Goal: Task Accomplishment & Management: Manage account settings

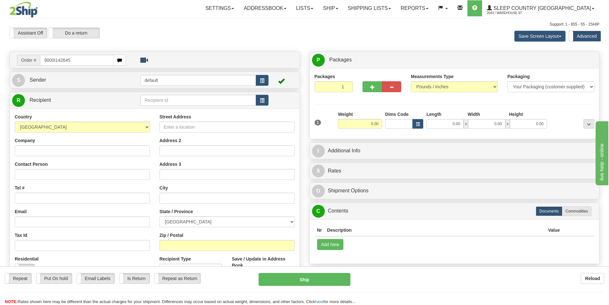
type input "9000I142645"
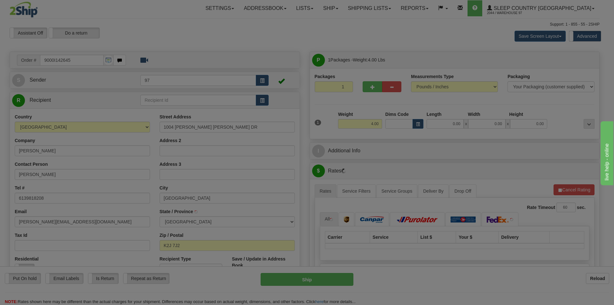
type input "NEPEAN"
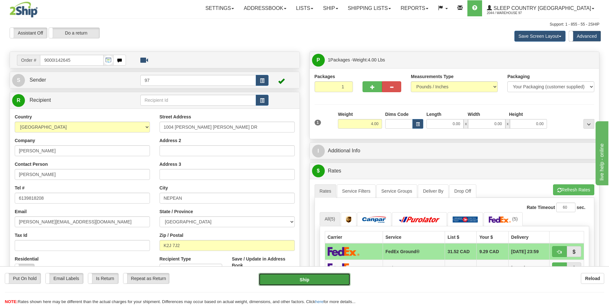
click at [336, 281] on button "Ship" at bounding box center [305, 279] width 92 height 13
type input "92"
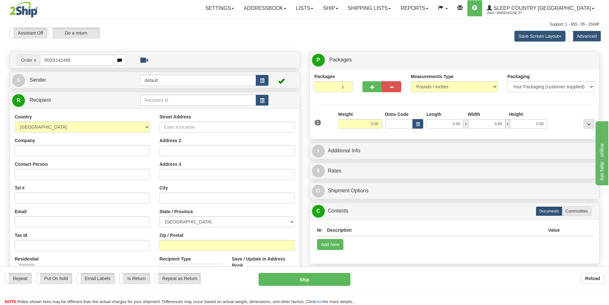
type input "9000I142488"
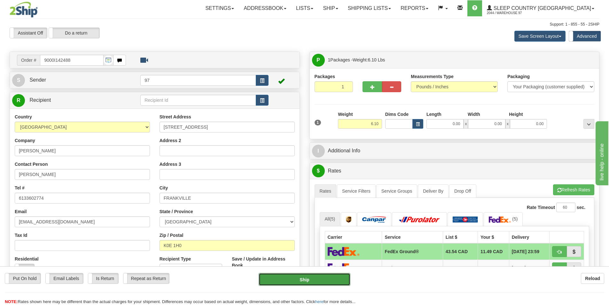
click at [340, 282] on button "Ship" at bounding box center [305, 279] width 92 height 13
type input "92"
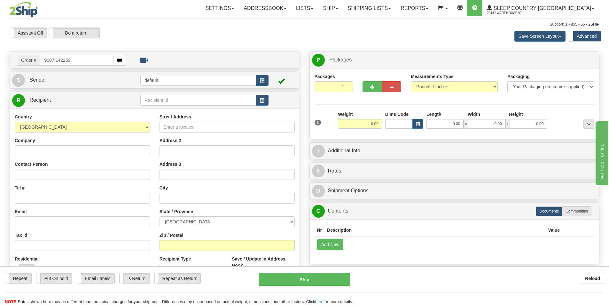
type input "9007I142259"
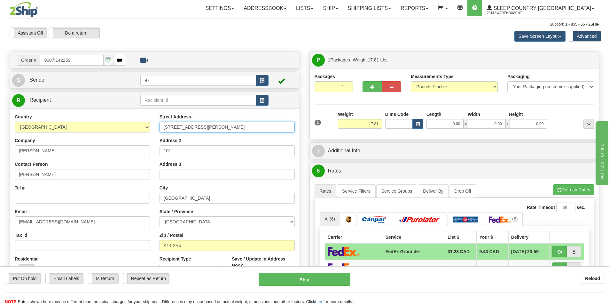
click at [164, 127] on input "318 Lorry Greenberg Drive" at bounding box center [226, 126] width 135 height 11
type input "#101-318 Lorry Greenberg Drive"
drag, startPoint x: 175, startPoint y: 152, endPoint x: 164, endPoint y: 149, distance: 11.8
click at [164, 149] on input "101" at bounding box center [226, 150] width 135 height 11
click at [337, 279] on button "Ship" at bounding box center [305, 279] width 92 height 13
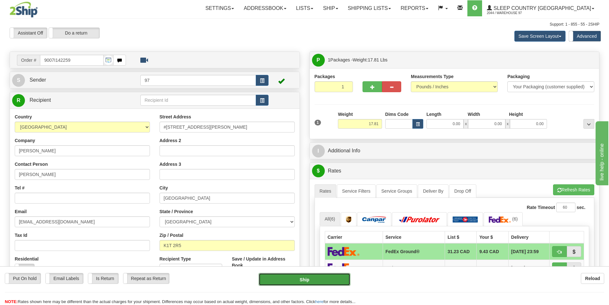
type input "92"
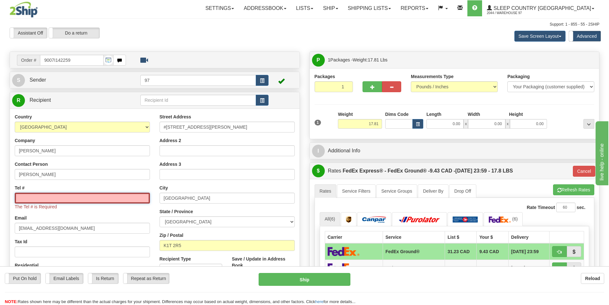
click at [74, 198] on input "Tel #" at bounding box center [82, 197] width 135 height 11
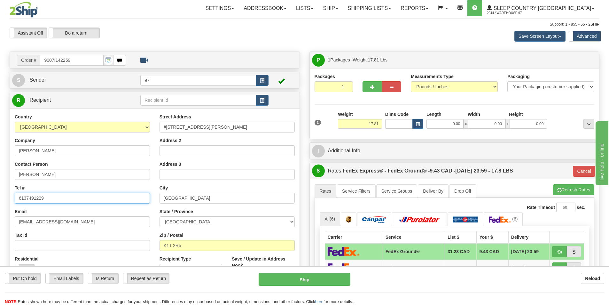
type input "6137491229"
click button "Delete" at bounding box center [0, 0] width 0 height 0
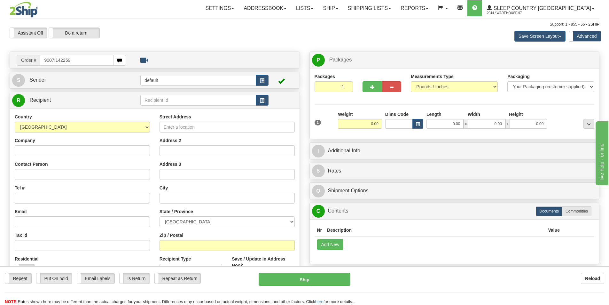
drag, startPoint x: 75, startPoint y: 60, endPoint x: 19, endPoint y: 66, distance: 56.6
click at [19, 66] on td "Order # 9007I142259" at bounding box center [154, 59] width 285 height 13
type input "9007I142259"
click at [375, 276] on div "Reload" at bounding box center [482, 278] width 244 height 11
click at [99, 59] on input "9007I142259" at bounding box center [77, 60] width 74 height 11
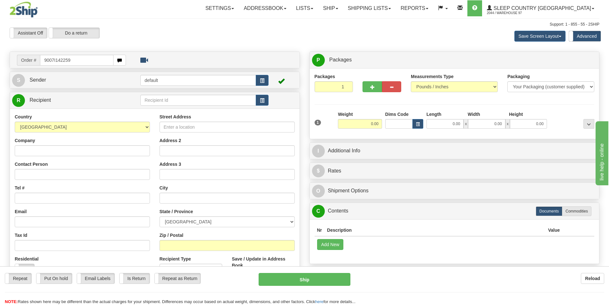
click at [378, 283] on div "Reload" at bounding box center [482, 278] width 244 height 11
click at [99, 60] on input "9007I142259" at bounding box center [77, 60] width 74 height 11
drag, startPoint x: 88, startPoint y: 61, endPoint x: 30, endPoint y: 58, distance: 58.6
click at [30, 58] on div "Order # 9007I142259" at bounding box center [71, 60] width 109 height 11
type input "9000I142084"
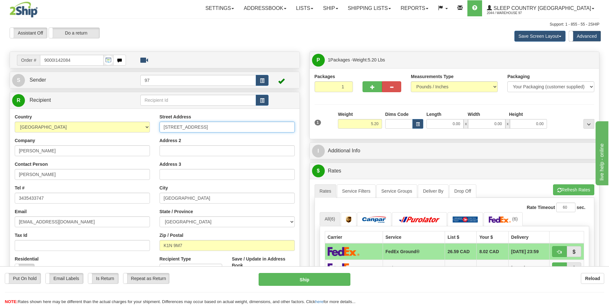
click at [163, 127] on input "130 BESSERER STREET" at bounding box center [226, 126] width 135 height 11
type input "#?-130 BESSERER STREET"
click at [165, 150] on input "Address 2" at bounding box center [226, 150] width 135 height 11
drag, startPoint x: 171, startPoint y: 150, endPoint x: 168, endPoint y: 151, distance: 3.3
click at [168, 151] on input "AOT ?" at bounding box center [226, 150] width 135 height 11
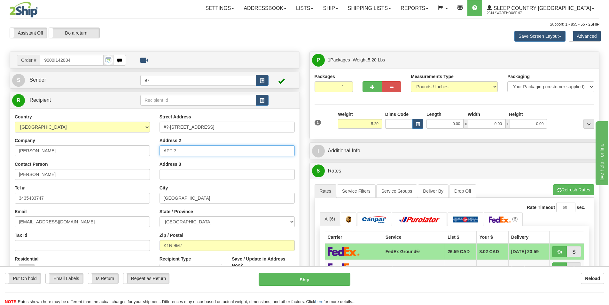
type input "APT ?"
drag, startPoint x: 74, startPoint y: 59, endPoint x: 20, endPoint y: 63, distance: 53.9
click at [20, 63] on div "Order # 9000I142084" at bounding box center [71, 60] width 109 height 11
type input "9000I141818"
click at [163, 126] on input "1000 BOUL DU PLATEAU" at bounding box center [226, 126] width 135 height 11
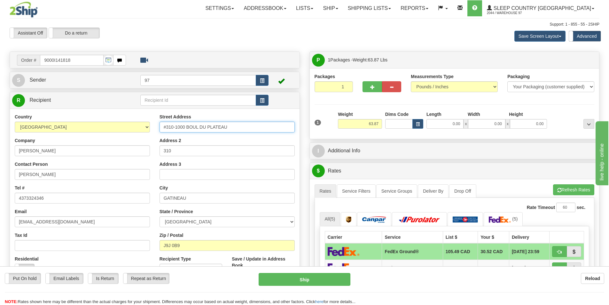
type input "#310-1000 BOUL DU PLATEAU"
drag, startPoint x: 172, startPoint y: 150, endPoint x: 154, endPoint y: 151, distance: 17.6
click at [155, 150] on div "Street Address #310-1000 BOUL DU PLATEAU Address 2 310 Address 3 City GATINEAU …" at bounding box center [227, 199] width 145 height 172
click at [573, 190] on button "Refresh Rates" at bounding box center [573, 189] width 41 height 11
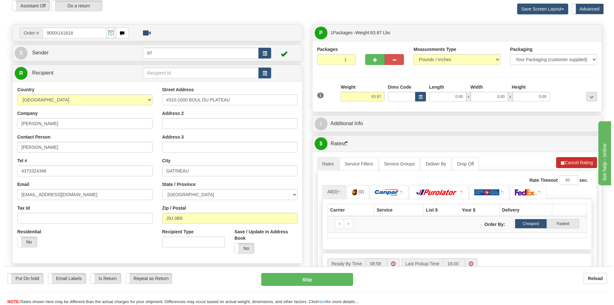
scroll to position [64, 0]
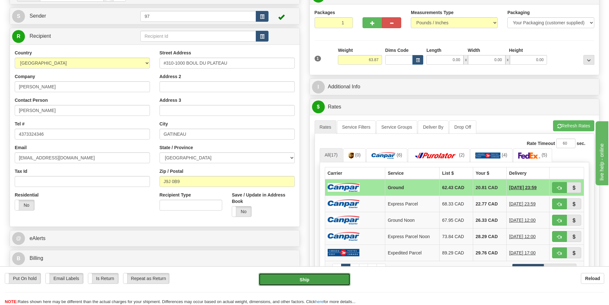
click at [335, 276] on button "Ship" at bounding box center [305, 279] width 92 height 13
type input "1"
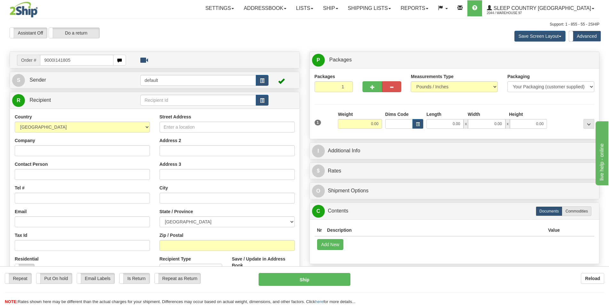
type input "9000I141805"
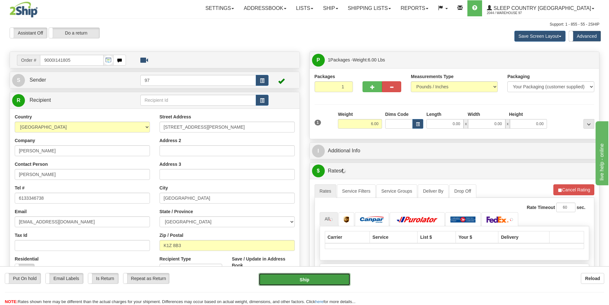
click at [344, 280] on button "Ship" at bounding box center [305, 279] width 92 height 13
type input "92"
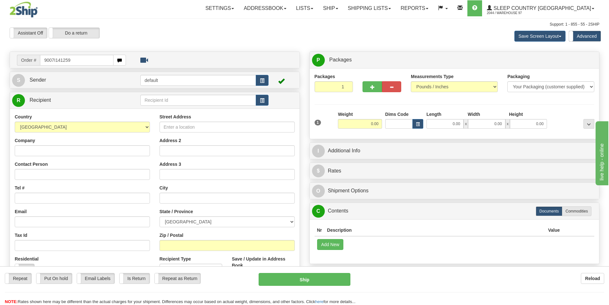
type input "9007I141259"
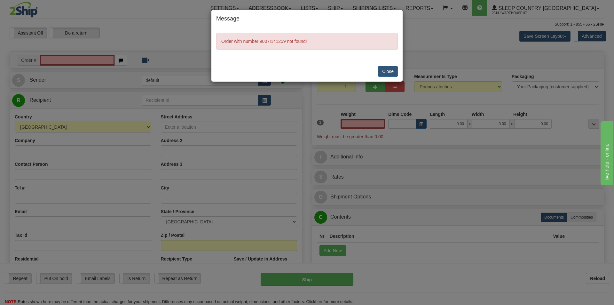
type input "0.00"
click at [389, 70] on button "Close" at bounding box center [388, 71] width 20 height 11
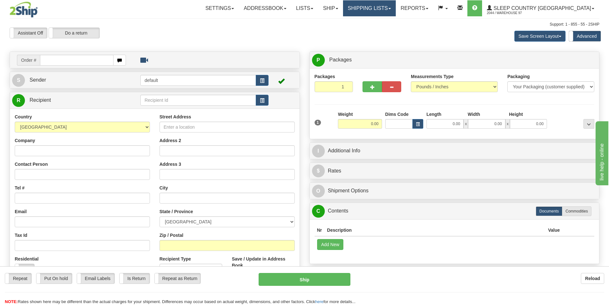
click at [392, 10] on link "Shipping lists" at bounding box center [369, 8] width 53 height 16
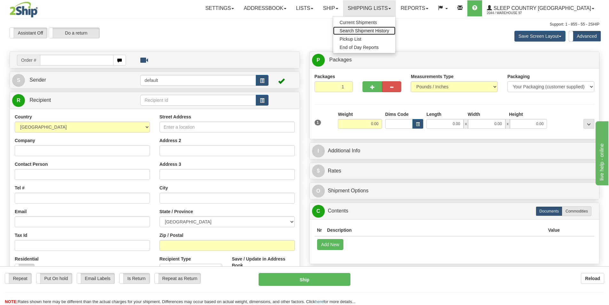
click at [389, 30] on span "Search Shipment History" at bounding box center [364, 30] width 50 height 5
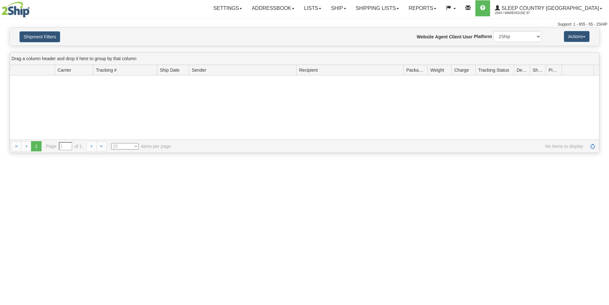
type input "From [DATE] To [DATE]"
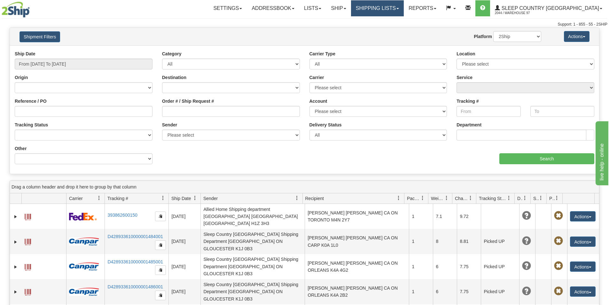
click at [400, 8] on link "Shipping lists" at bounding box center [377, 8] width 53 height 16
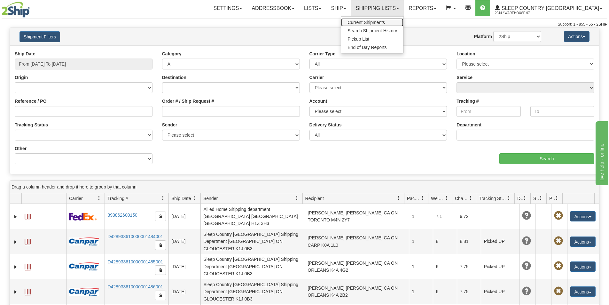
click at [385, 23] on span "Current Shipments" at bounding box center [365, 22] width 37 height 5
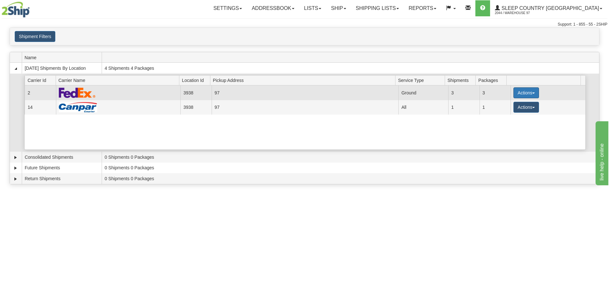
click at [518, 91] on button "Actions" at bounding box center [526, 92] width 26 height 11
click at [507, 106] on span "Details" at bounding box center [502, 104] width 17 height 4
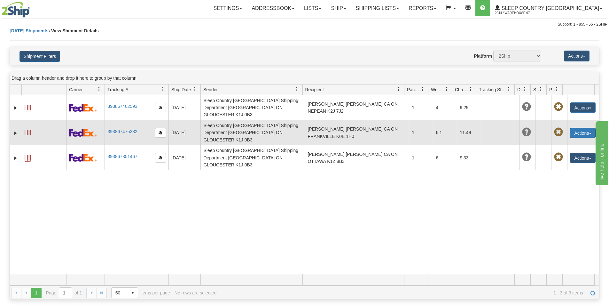
click at [576, 128] on button "Actions" at bounding box center [583, 133] width 26 height 10
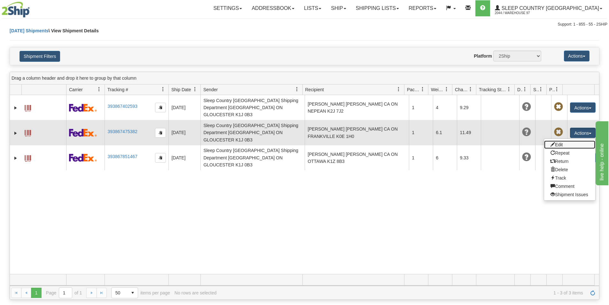
click at [557, 140] on link "Edit" at bounding box center [569, 144] width 51 height 8
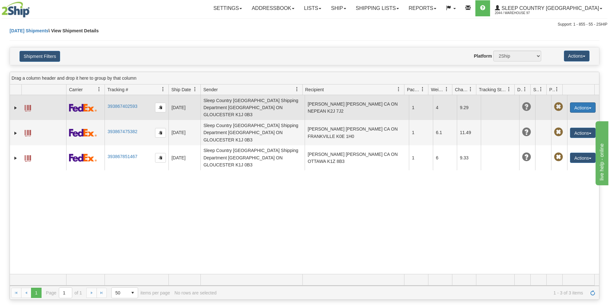
click at [579, 104] on button "Actions" at bounding box center [583, 107] width 26 height 10
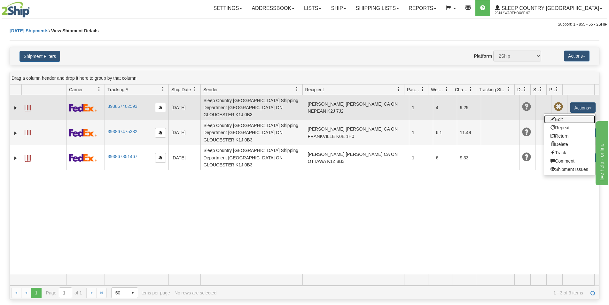
click at [556, 116] on link "Edit" at bounding box center [569, 119] width 51 height 8
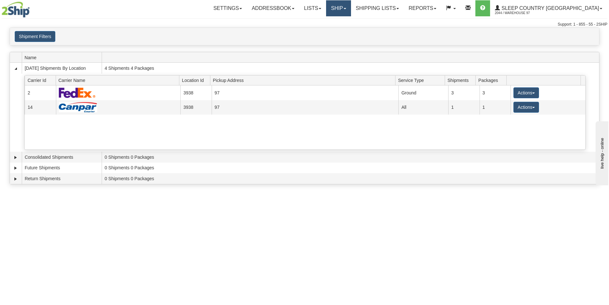
click at [351, 12] on link "Ship" at bounding box center [338, 8] width 25 height 16
click at [323, 21] on span "Ship Screen" at bounding box center [311, 22] width 24 height 5
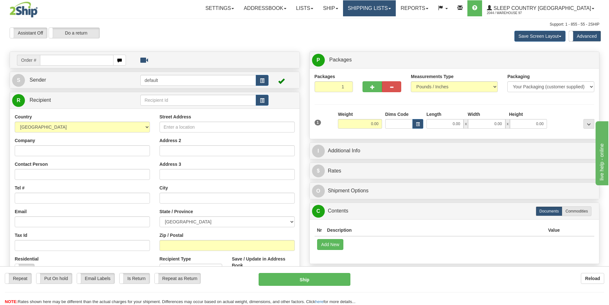
click at [388, 8] on link "Shipping lists" at bounding box center [369, 8] width 53 height 16
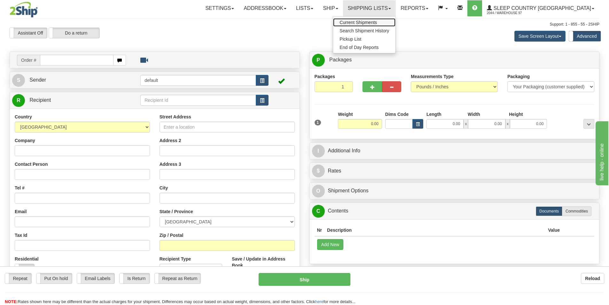
click at [377, 22] on span "Current Shipments" at bounding box center [357, 22] width 37 height 5
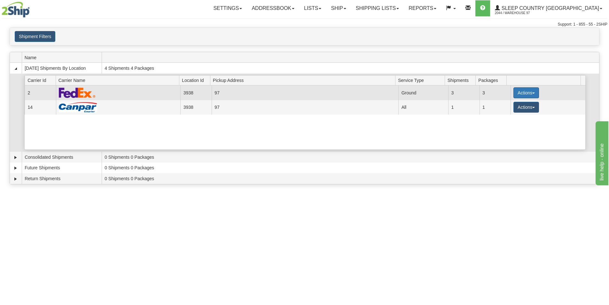
click at [520, 93] on button "Actions" at bounding box center [526, 92] width 26 height 11
click at [508, 105] on span "Details" at bounding box center [502, 104] width 17 height 4
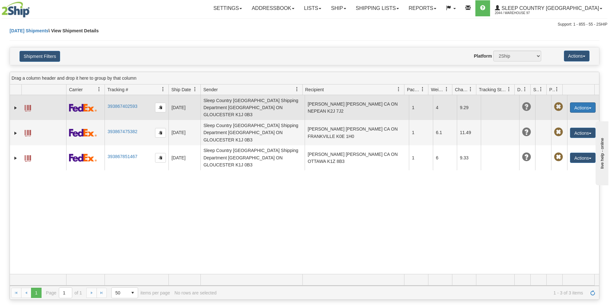
click at [579, 105] on button "Actions" at bounding box center [583, 107] width 26 height 10
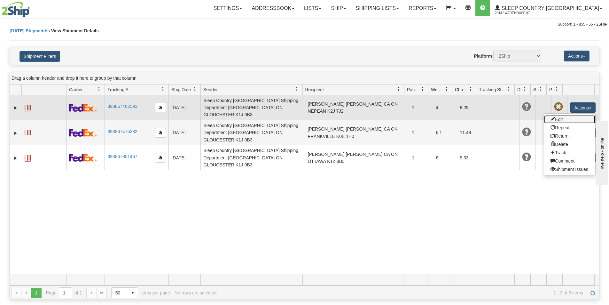
click at [560, 115] on link "Edit" at bounding box center [569, 119] width 51 height 8
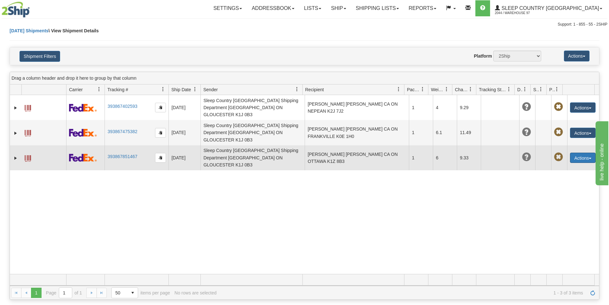
click at [579, 152] on button "Actions" at bounding box center [583, 157] width 26 height 10
click at [557, 165] on link "Edit" at bounding box center [569, 169] width 51 height 8
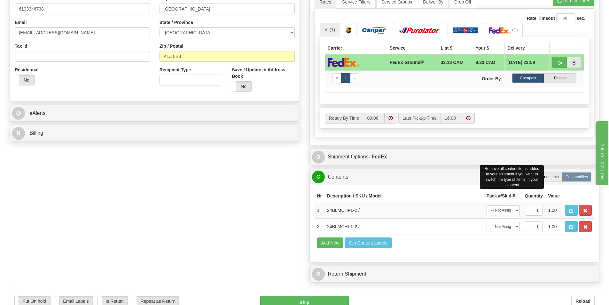
scroll to position [224, 0]
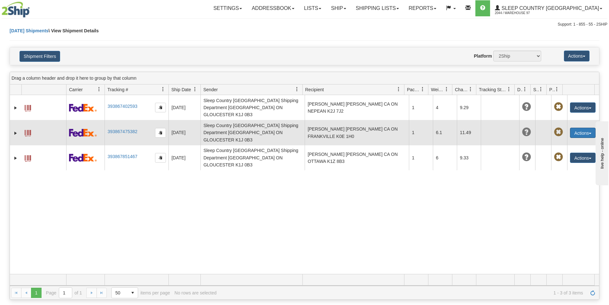
click at [576, 128] on button "Actions" at bounding box center [583, 133] width 26 height 10
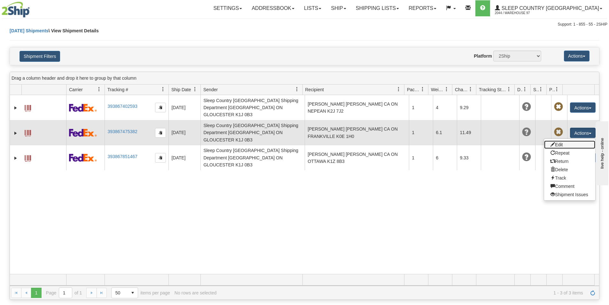
click at [556, 140] on link "Edit" at bounding box center [569, 144] width 51 height 8
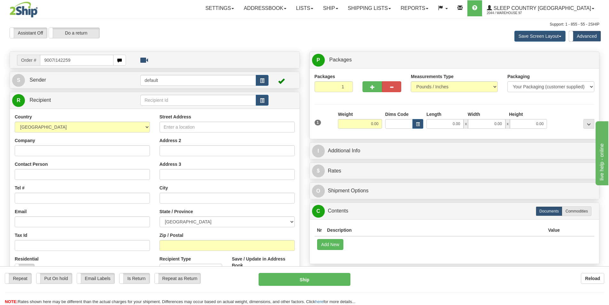
type input "9007I142259"
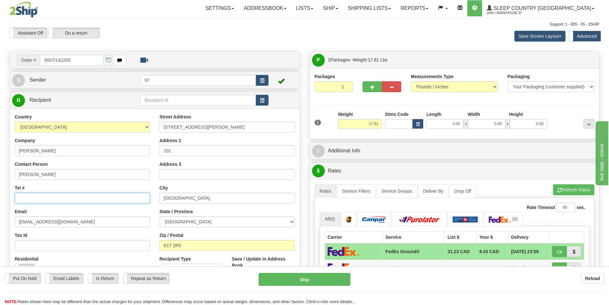
click at [28, 199] on input "Tel #" at bounding box center [82, 197] width 135 height 11
type input "6137491229"
click at [335, 279] on button "Ship" at bounding box center [305, 279] width 92 height 13
type input "92"
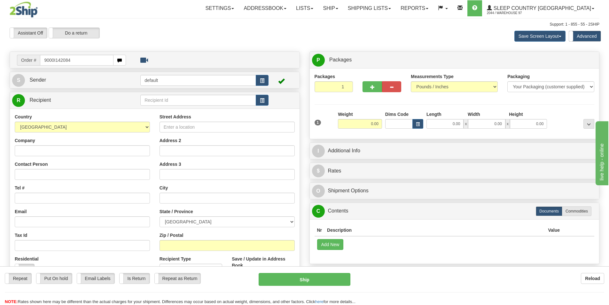
type input "9000I142084"
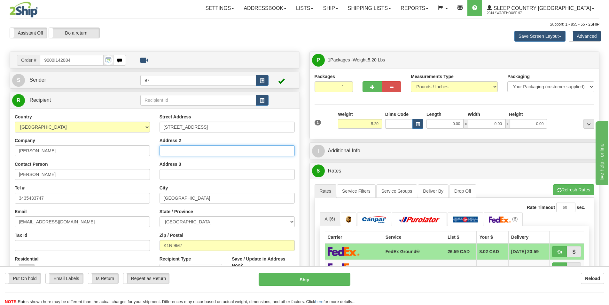
click at [165, 151] on input "Address 2" at bounding box center [226, 150] width 135 height 11
type input "APT ?"
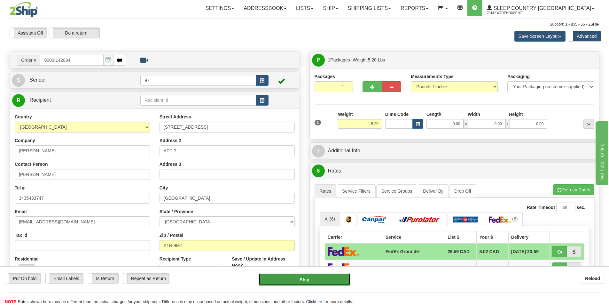
click at [335, 278] on button "Ship" at bounding box center [305, 279] width 92 height 13
type input "92"
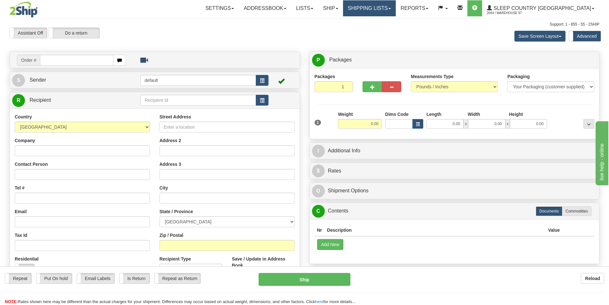
click at [396, 5] on link "Shipping lists" at bounding box center [369, 8] width 53 height 16
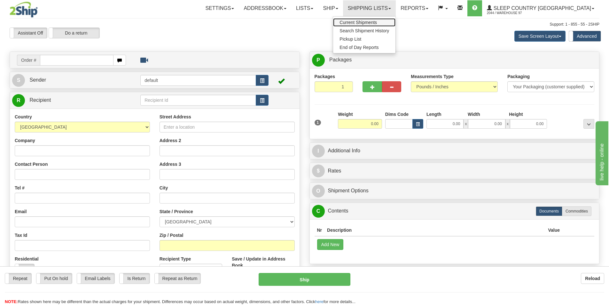
click at [377, 24] on span "Current Shipments" at bounding box center [357, 22] width 37 height 5
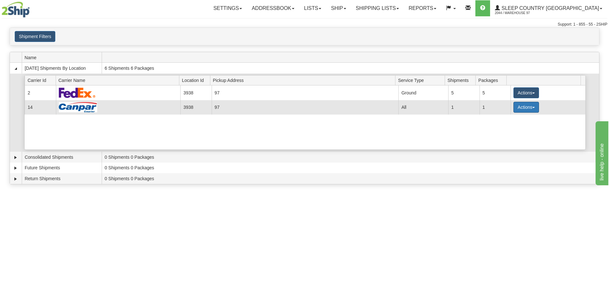
click at [520, 107] on button "Actions" at bounding box center [526, 107] width 26 height 11
click at [503, 127] on span "Close" at bounding box center [501, 127] width 15 height 4
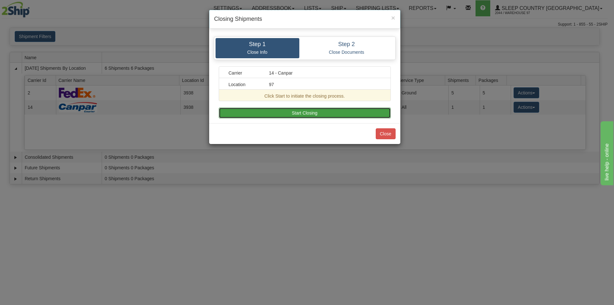
click at [288, 113] on button "Start Closing" at bounding box center [305, 112] width 172 height 11
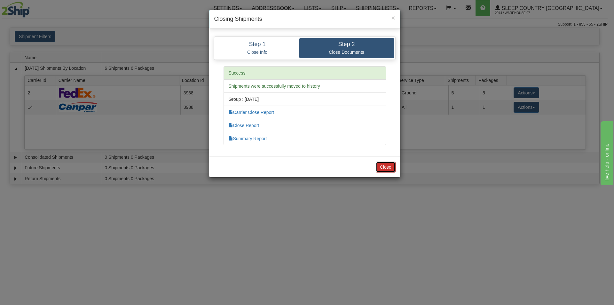
click at [387, 169] on button "Close" at bounding box center [386, 166] width 20 height 11
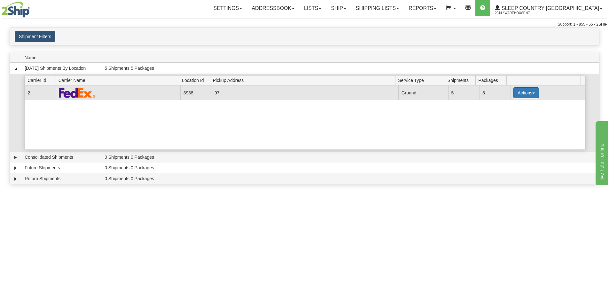
click at [520, 91] on button "Actions" at bounding box center [526, 92] width 26 height 11
click at [503, 113] on span "Close" at bounding box center [501, 113] width 15 height 4
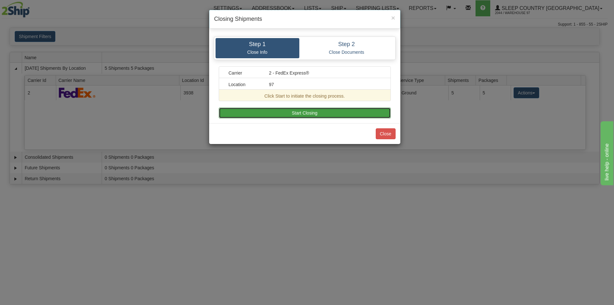
click at [258, 113] on button "Start Closing" at bounding box center [305, 112] width 172 height 11
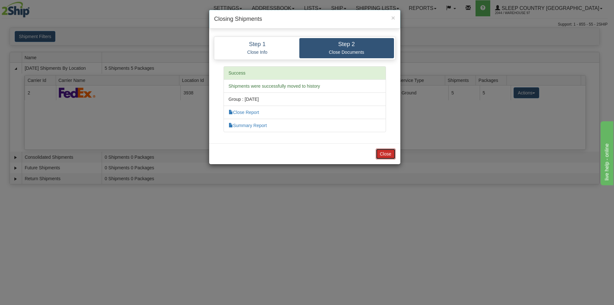
click at [385, 152] on button "Close" at bounding box center [386, 153] width 20 height 11
